Goal: Task Accomplishment & Management: Use online tool/utility

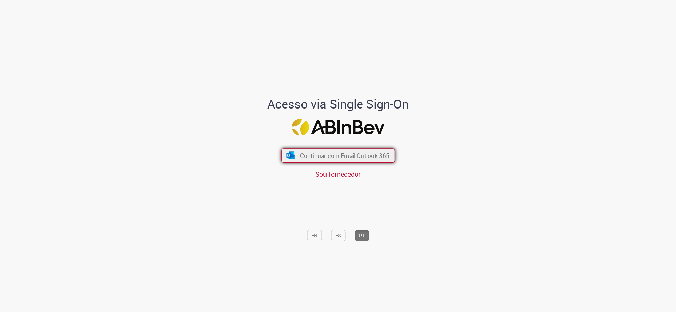
click at [284, 160] on button "Continuar com Email Outlook 365" at bounding box center [338, 155] width 114 height 14
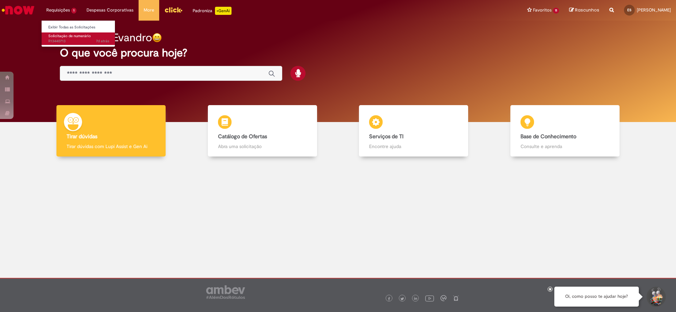
click at [68, 37] on span "Solicitação de numerário" at bounding box center [69, 35] width 43 height 5
